Goal: Task Accomplishment & Management: Manage account settings

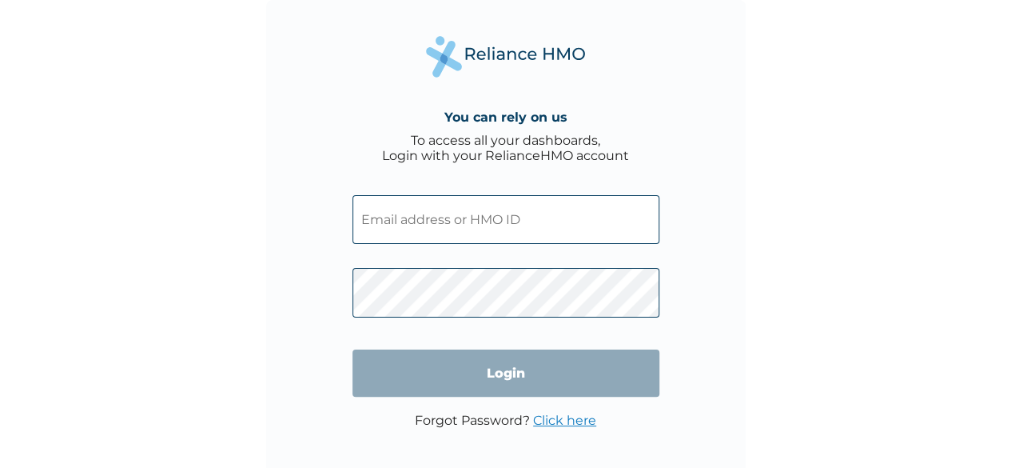
click at [465, 229] on input "text" at bounding box center [506, 219] width 307 height 49
type input "procurement@taeillo.com"
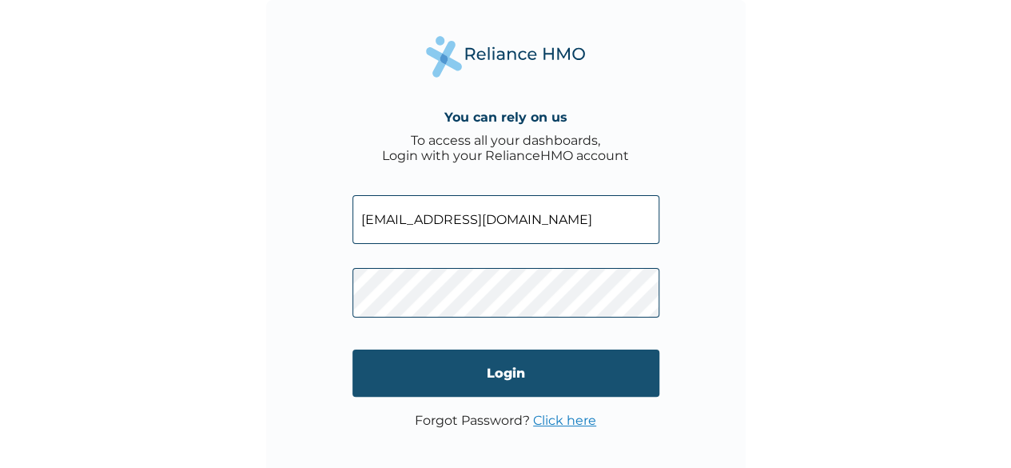
click at [510, 377] on input "Login" at bounding box center [506, 372] width 307 height 47
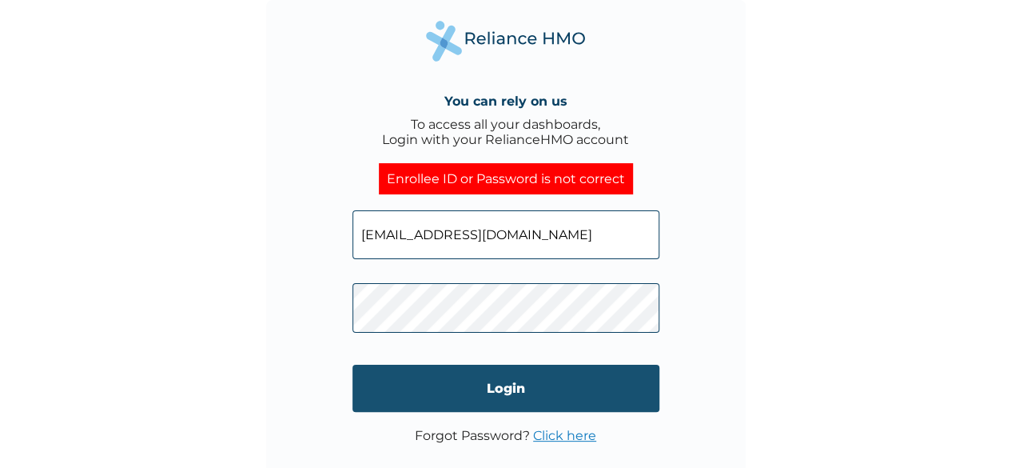
click at [492, 384] on input "Login" at bounding box center [506, 388] width 307 height 47
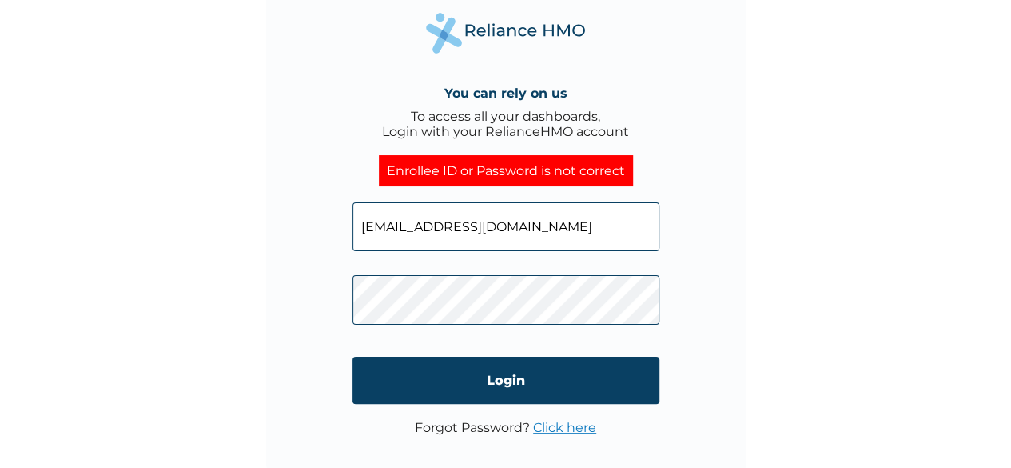
scroll to position [11, 0]
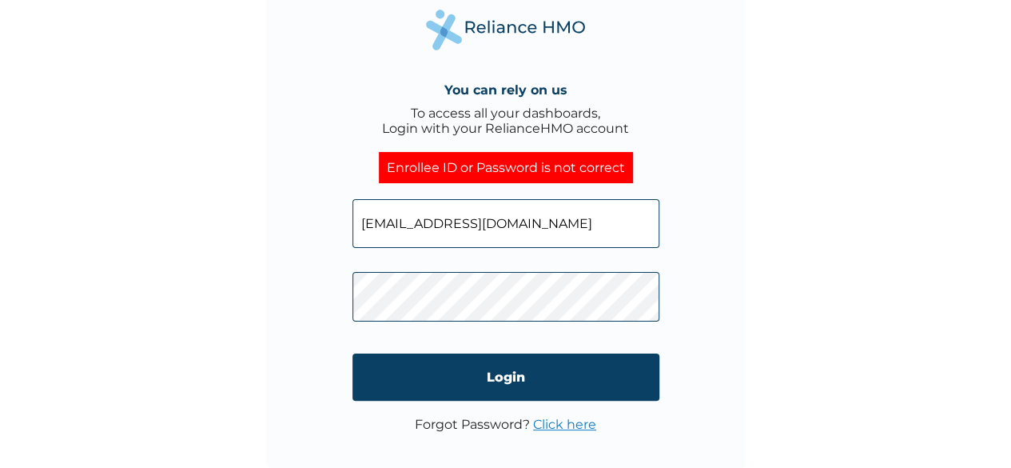
click at [570, 423] on link "Click here" at bounding box center [564, 423] width 63 height 15
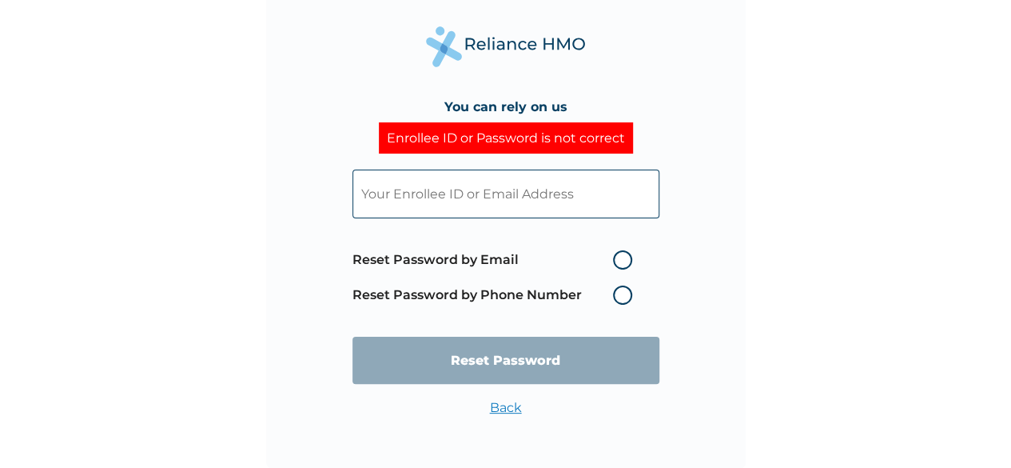
click at [503, 200] on input "text" at bounding box center [506, 193] width 307 height 49
click at [499, 405] on link "Back" at bounding box center [506, 407] width 32 height 15
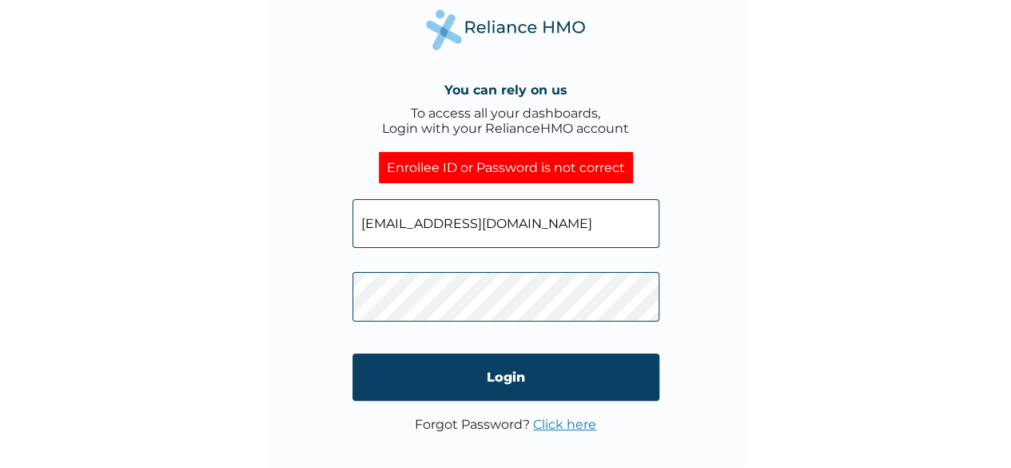
scroll to position [0, 0]
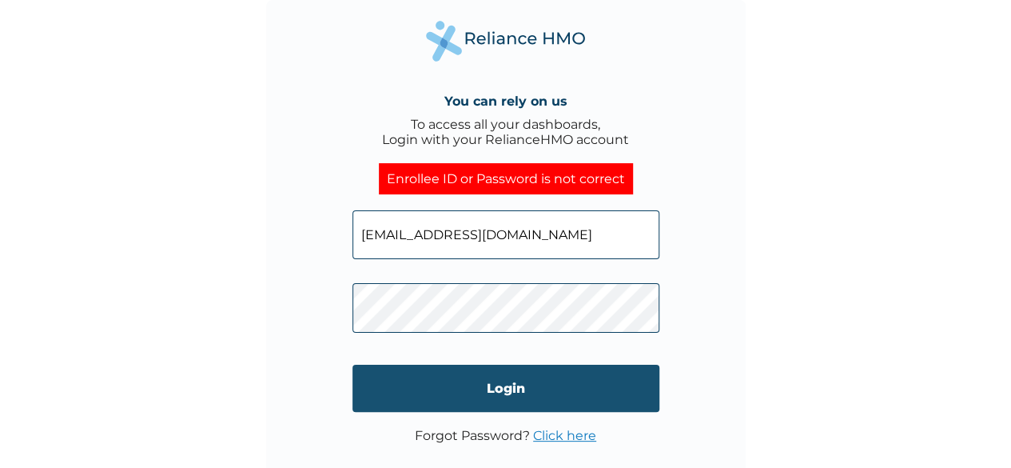
click at [516, 389] on input "Login" at bounding box center [506, 388] width 307 height 47
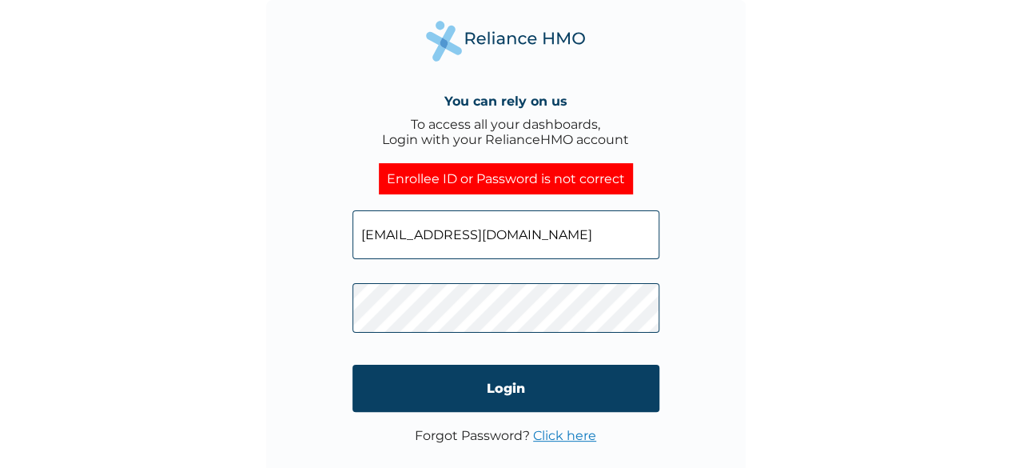
click at [561, 436] on link "Click here" at bounding box center [564, 435] width 63 height 15
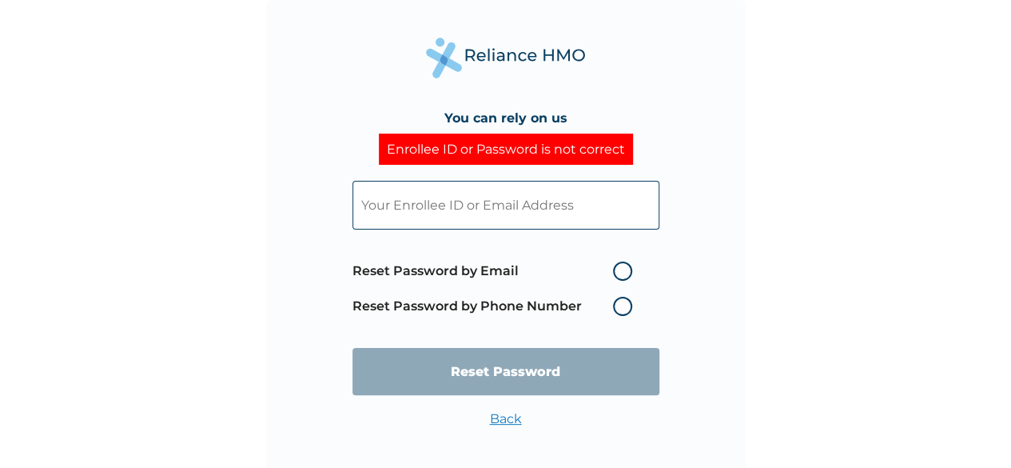
click at [543, 201] on input "text" at bounding box center [506, 205] width 307 height 49
type input "gibsonlevite@yahoo.com"
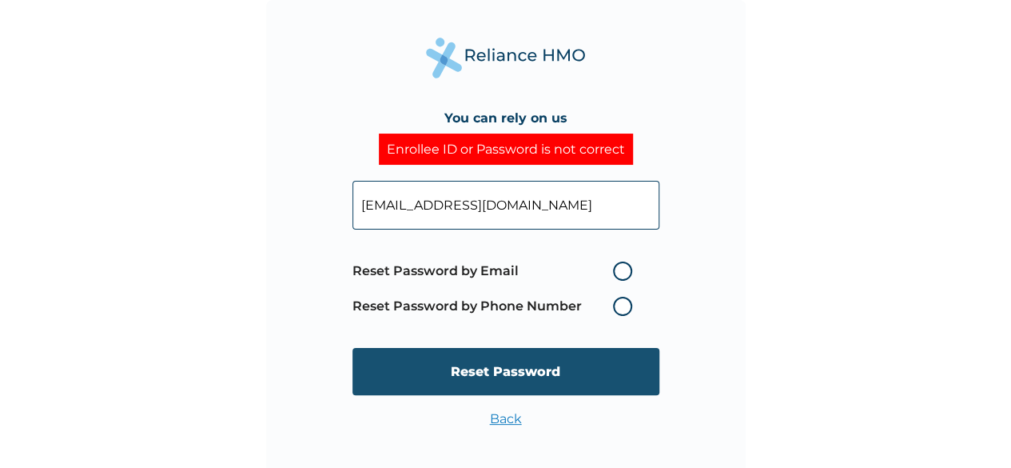
click at [476, 370] on input "Reset Password" at bounding box center [506, 371] width 307 height 47
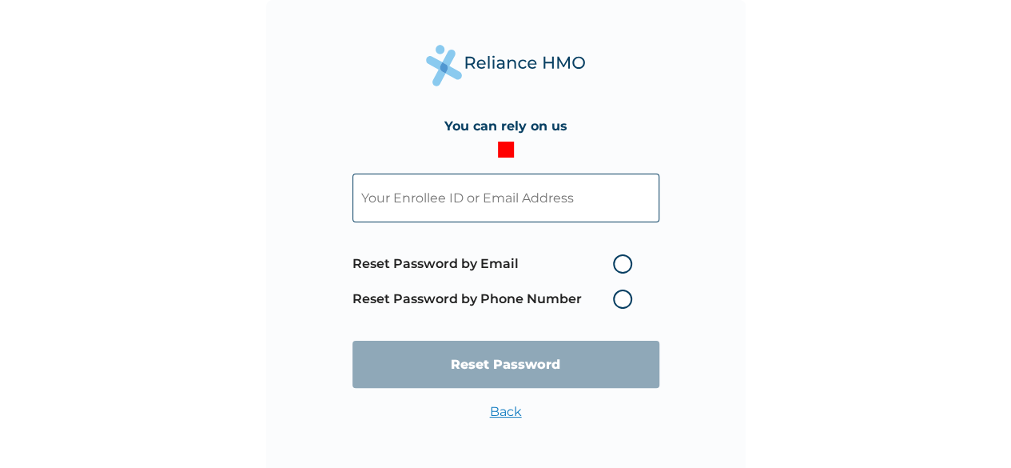
click at [562, 199] on input "text" at bounding box center [506, 197] width 307 height 49
type input "TAE/10080/A"
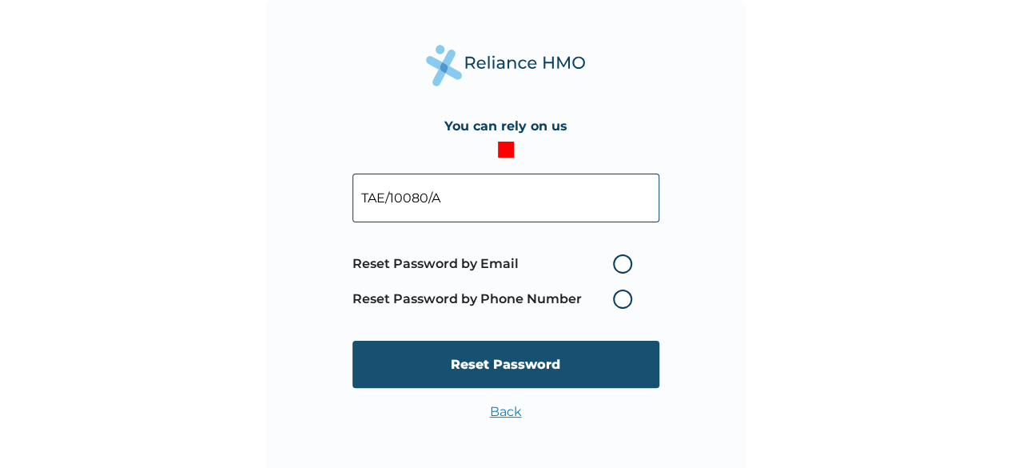
click at [509, 367] on input "Reset Password" at bounding box center [506, 364] width 307 height 47
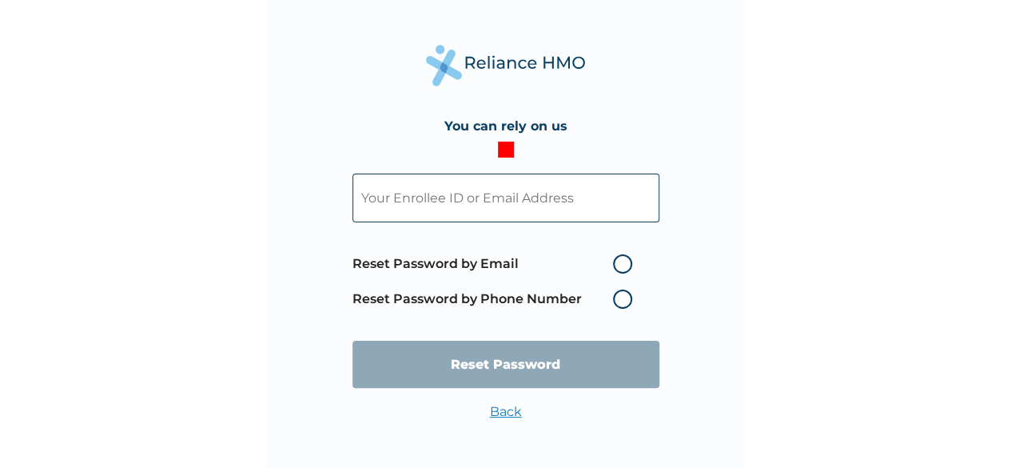
click at [618, 295] on label "Reset Password by Phone Number" at bounding box center [497, 298] width 288 height 19
click at [623, 295] on label "Reset Password by Phone Number" at bounding box center [497, 298] width 288 height 19
click at [625, 293] on label "Reset Password by Phone Number" at bounding box center [497, 298] width 288 height 19
click at [526, 194] on input "text" at bounding box center [506, 197] width 307 height 49
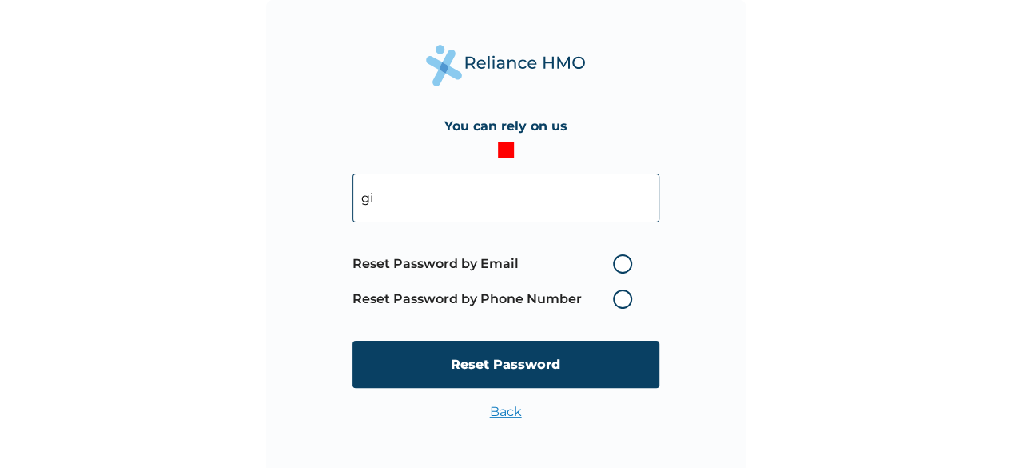
type input "g"
type input "TAE/10080/A"
click at [620, 267] on label "Reset Password by Email" at bounding box center [497, 263] width 288 height 19
click at [616, 267] on input "Reset Password by Email" at bounding box center [604, 264] width 26 height 26
radio input "true"
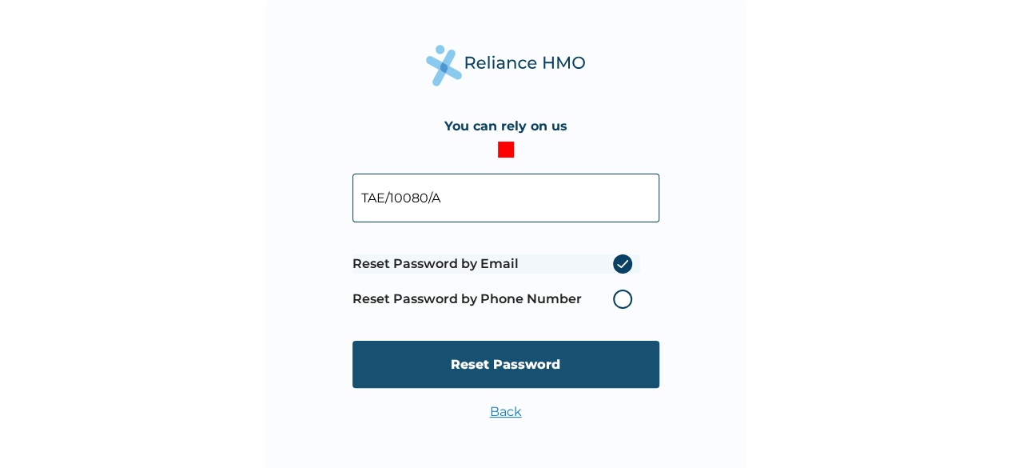
click at [529, 366] on input "Reset Password" at bounding box center [506, 364] width 307 height 47
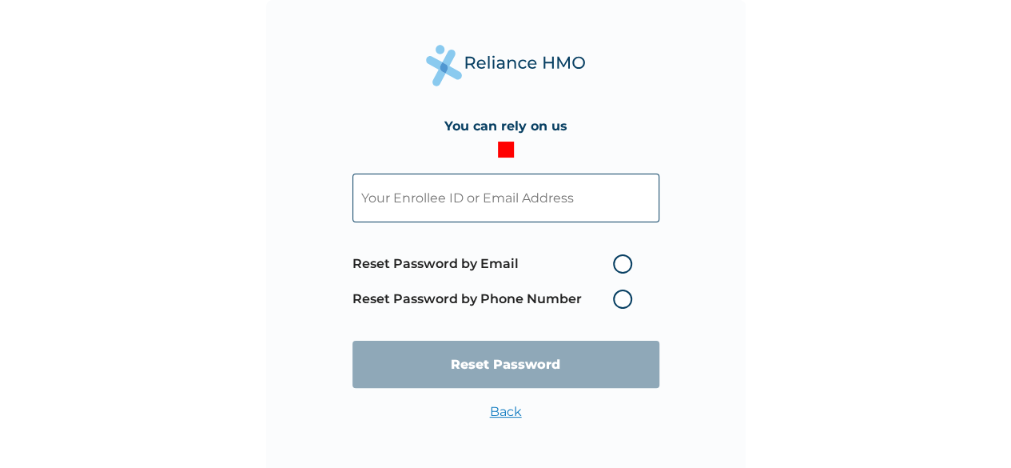
click at [489, 205] on input "text" at bounding box center [506, 197] width 307 height 49
type input "TAE/10080/A"
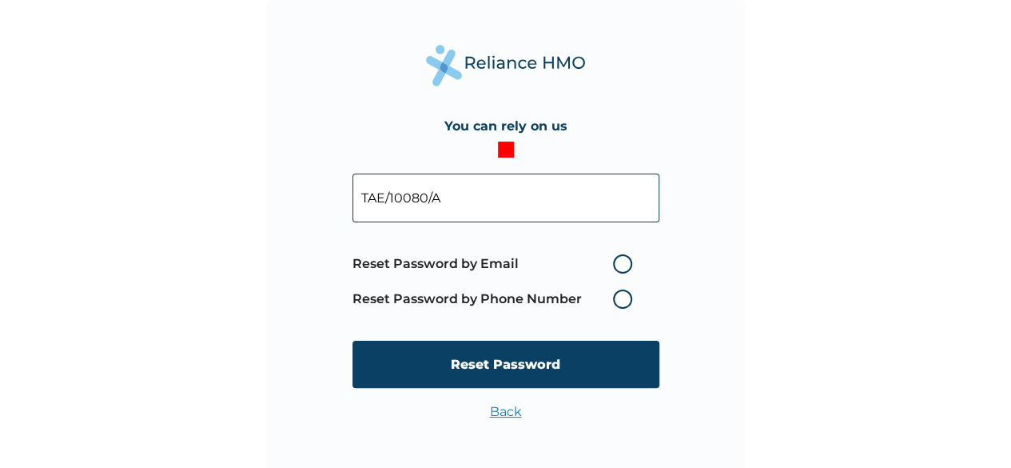
click at [627, 290] on label "Reset Password by Phone Number" at bounding box center [497, 298] width 288 height 19
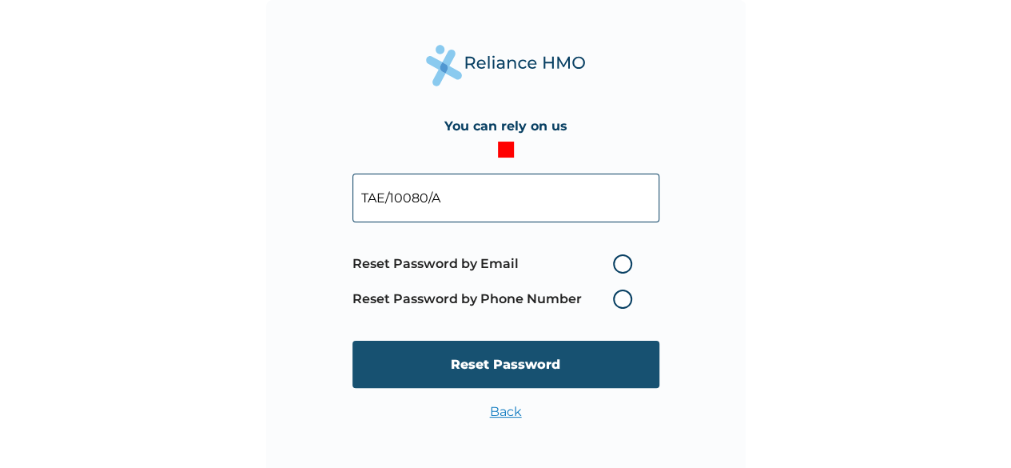
click at [496, 372] on input "Reset Password" at bounding box center [506, 364] width 307 height 47
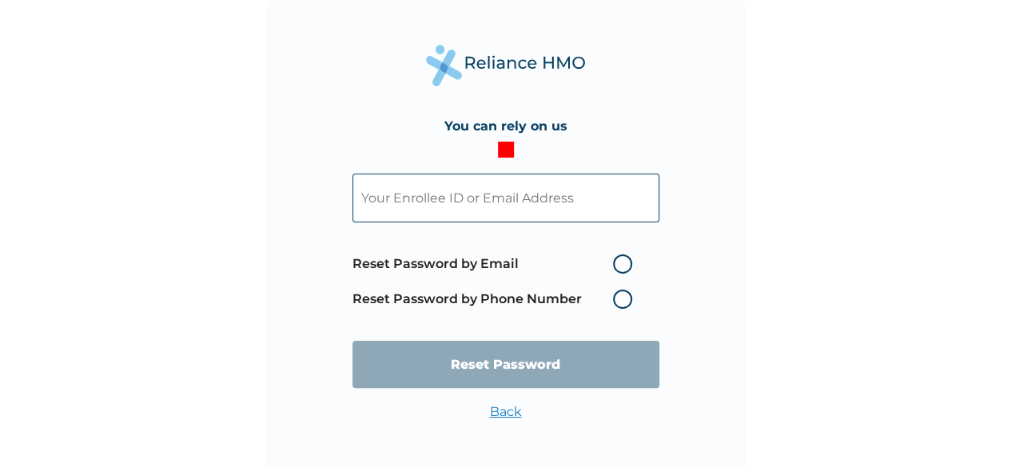
click at [537, 197] on input "text" at bounding box center [506, 197] width 307 height 49
type input "TAE/10080/A"
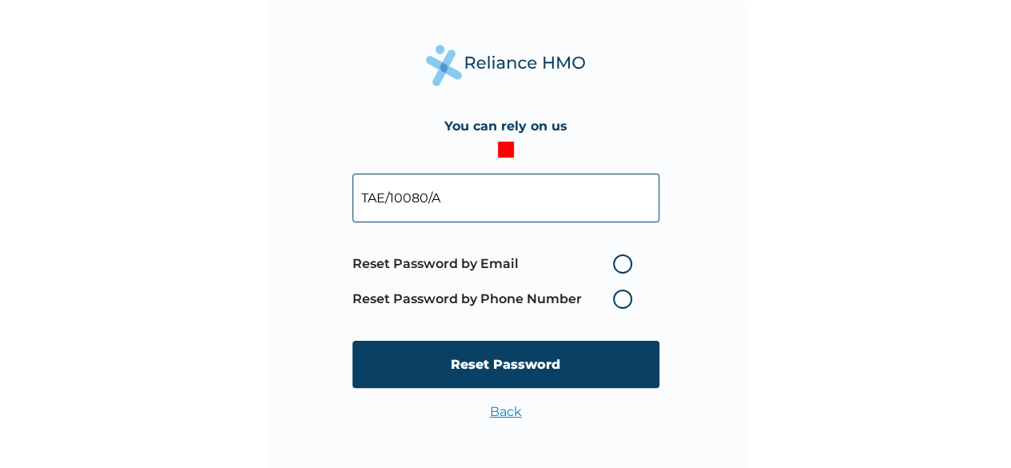
click at [621, 300] on label "Reset Password by Phone Number" at bounding box center [497, 298] width 288 height 19
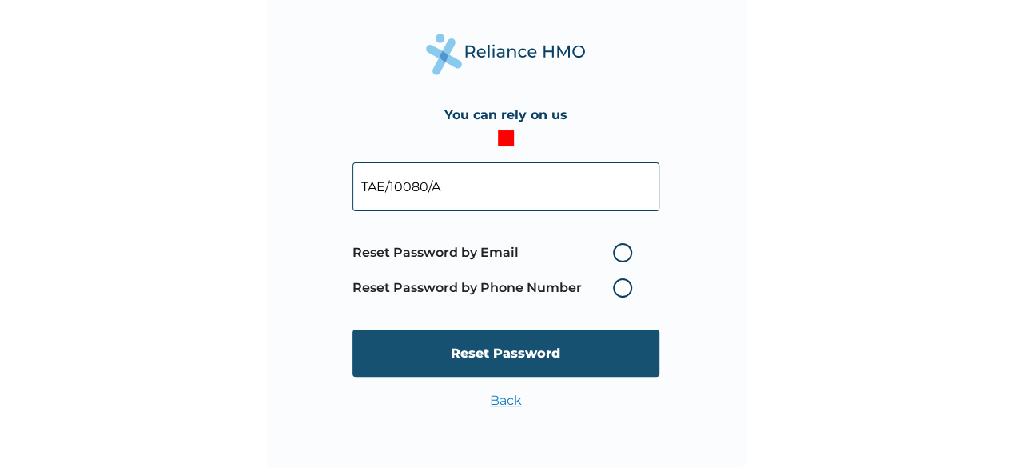
click at [521, 358] on input "Reset Password" at bounding box center [506, 352] width 307 height 47
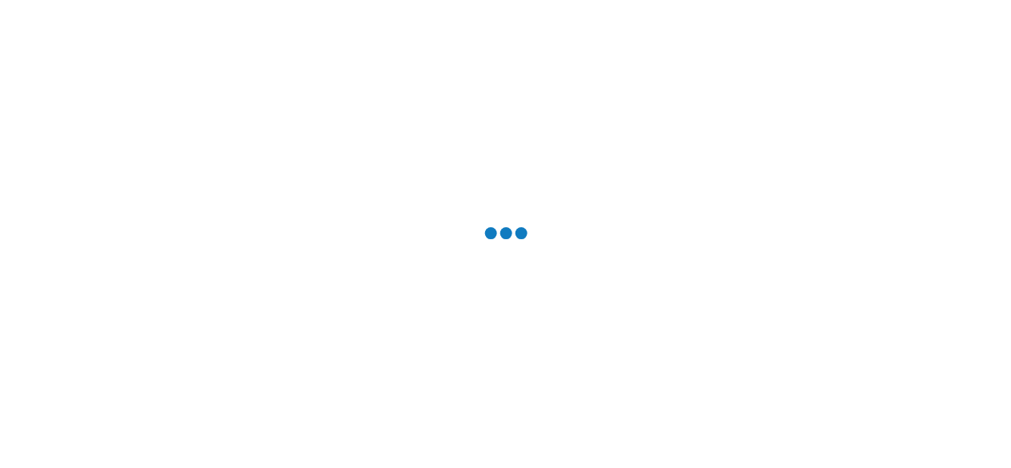
scroll to position [0, 0]
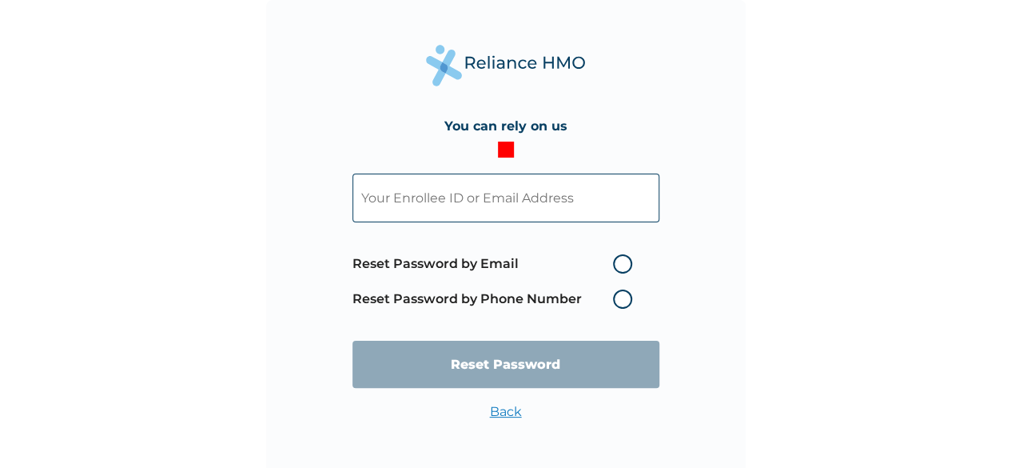
click at [498, 205] on input "text" at bounding box center [506, 197] width 307 height 49
type input "TAE/10080/A"
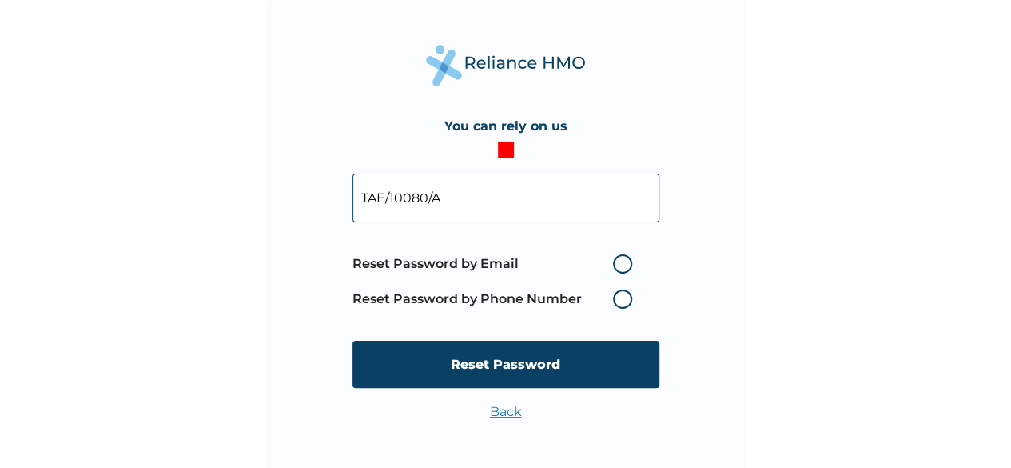
click at [622, 300] on label "Reset Password by Phone Number" at bounding box center [497, 298] width 288 height 19
click at [622, 295] on label "Reset Password by Phone Number" at bounding box center [497, 298] width 288 height 19
click at [496, 410] on link "Back" at bounding box center [506, 411] width 32 height 15
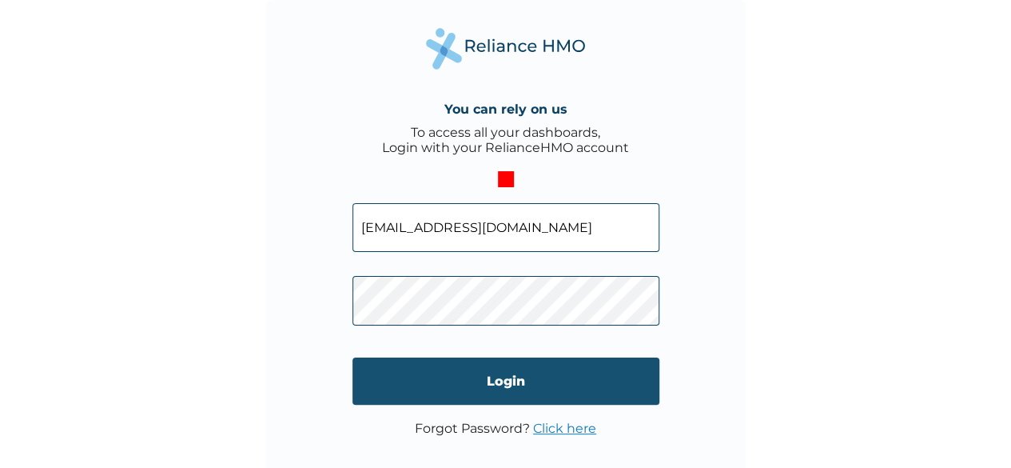
click at [488, 384] on input "Login" at bounding box center [506, 380] width 307 height 47
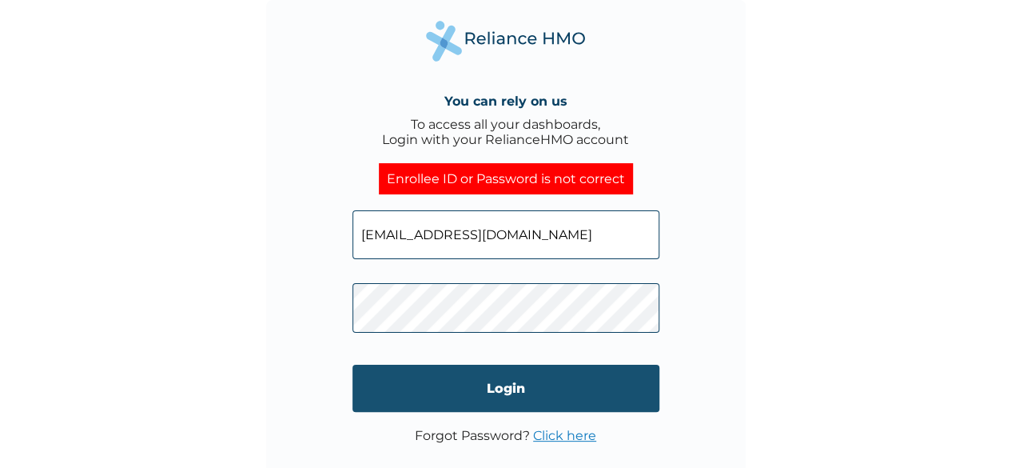
click at [484, 400] on input "Login" at bounding box center [506, 388] width 307 height 47
